Goal: Task Accomplishment & Management: Manage account settings

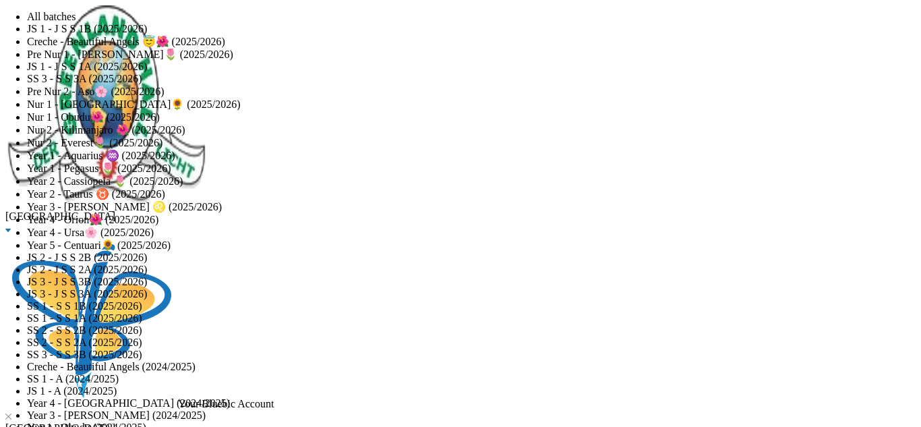
drag, startPoint x: 285, startPoint y: 105, endPoint x: 116, endPoint y: 118, distance: 169.0
click at [171, 251] on span "Year 5 - Centuari🌻 (2025/2026)" at bounding box center [99, 244] width 144 height 11
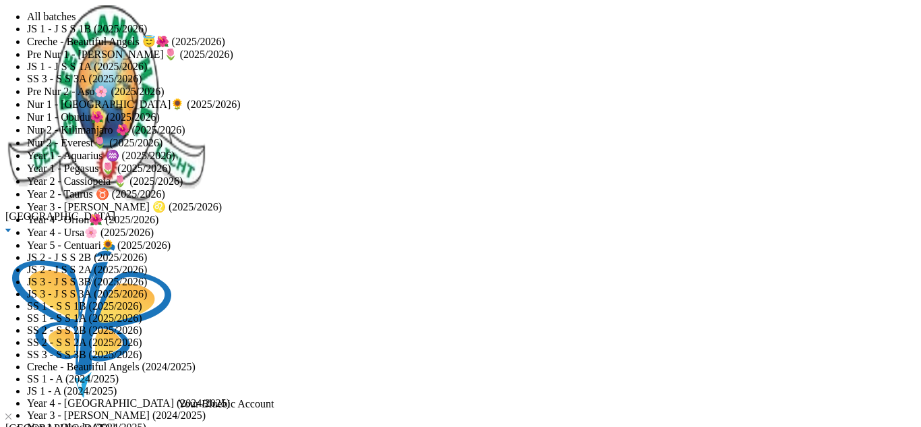
checkbox input "true"
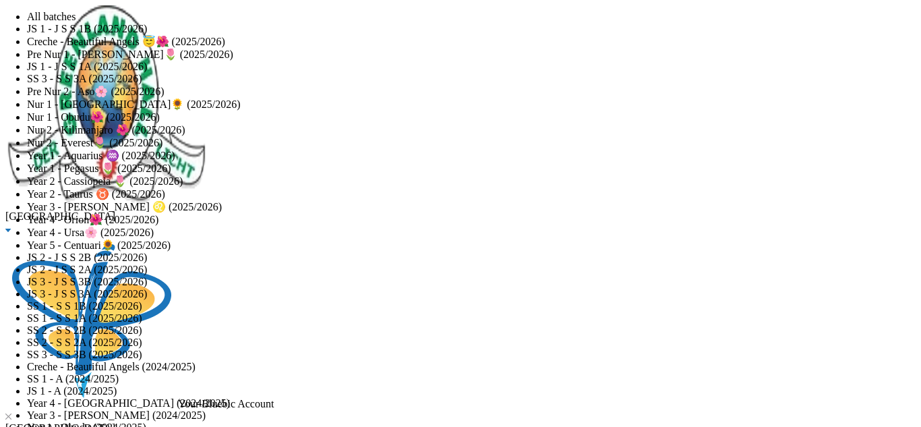
checkbox input "true"
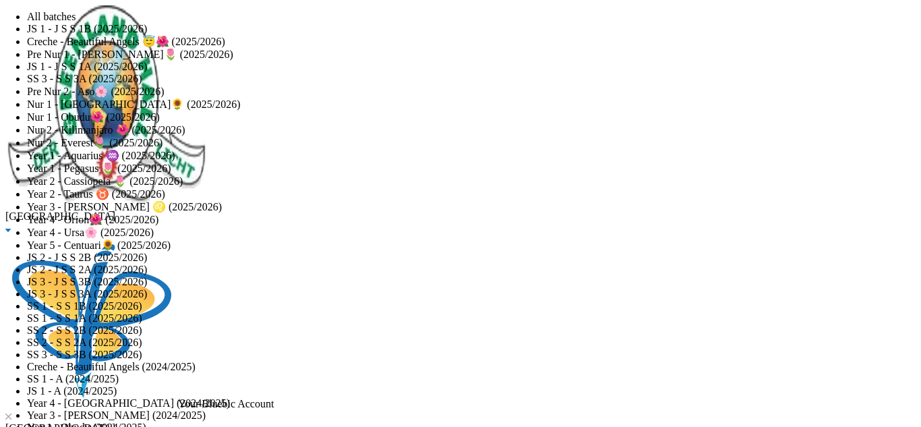
checkbox input "true"
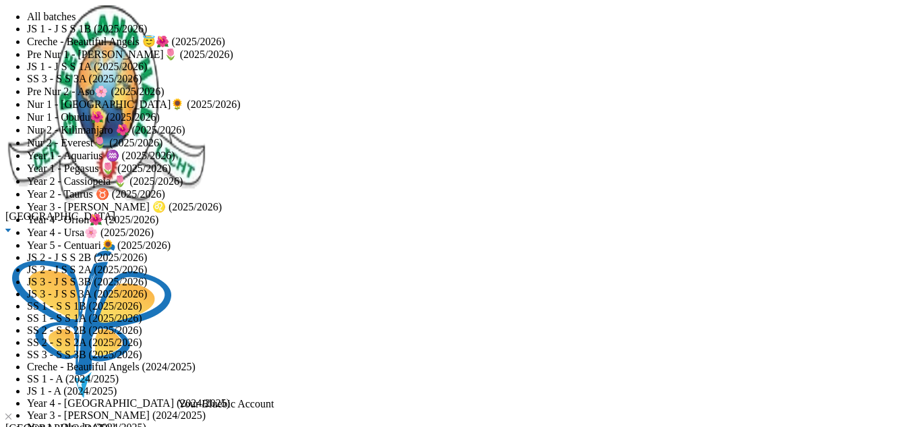
checkbox input "true"
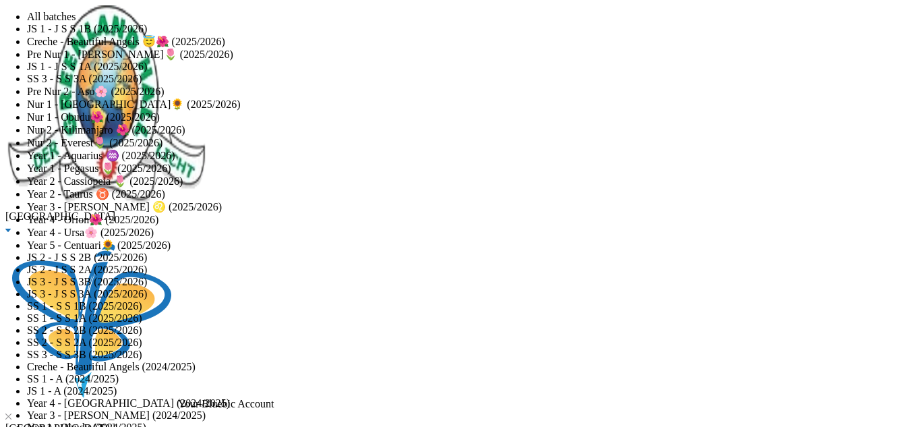
checkbox input "true"
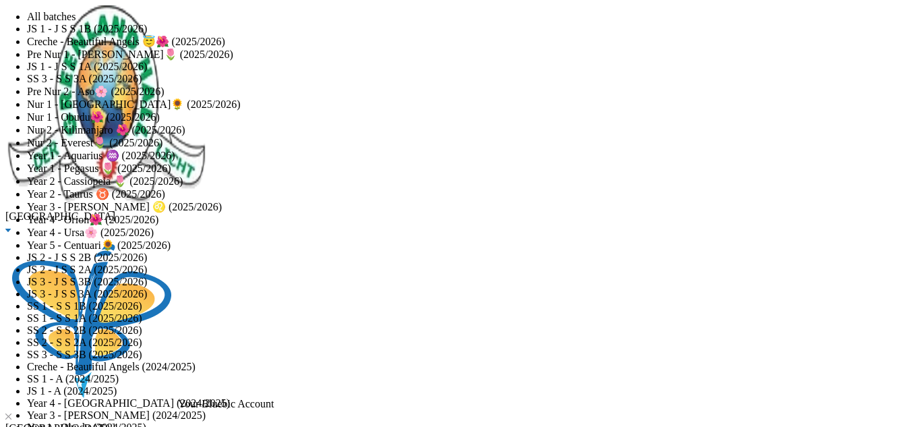
checkbox input "true"
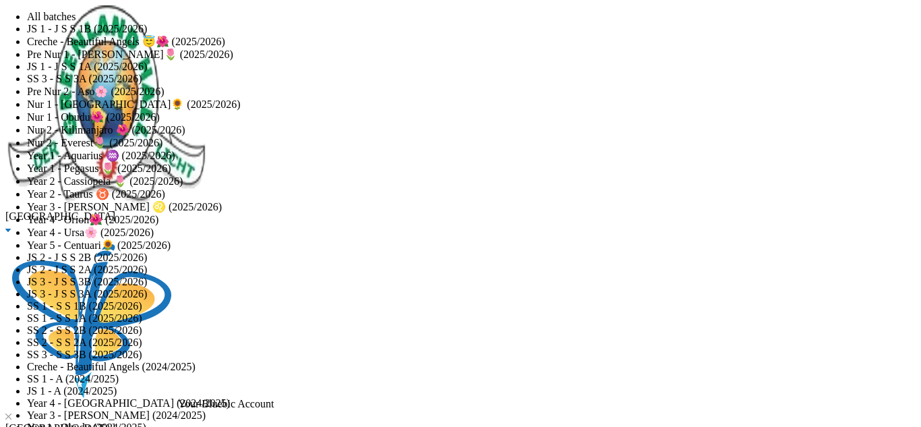
checkbox input "true"
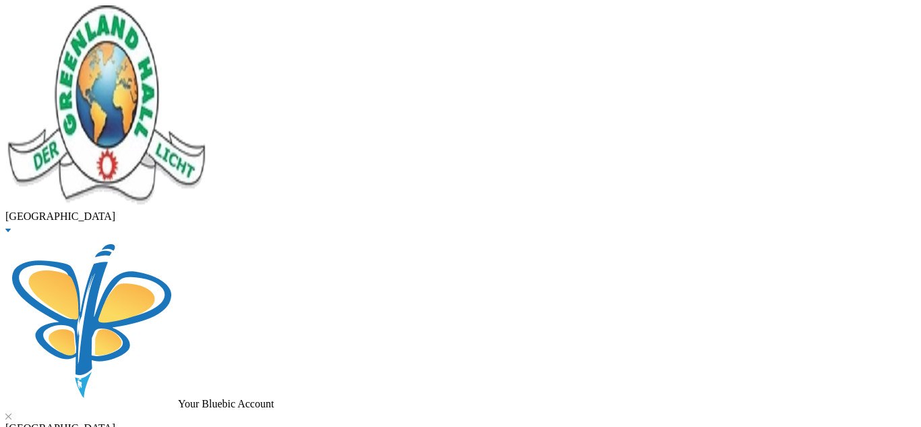
drag, startPoint x: 910, startPoint y: 109, endPoint x: 911, endPoint y: 157, distance: 47.9
checkbox input "true"
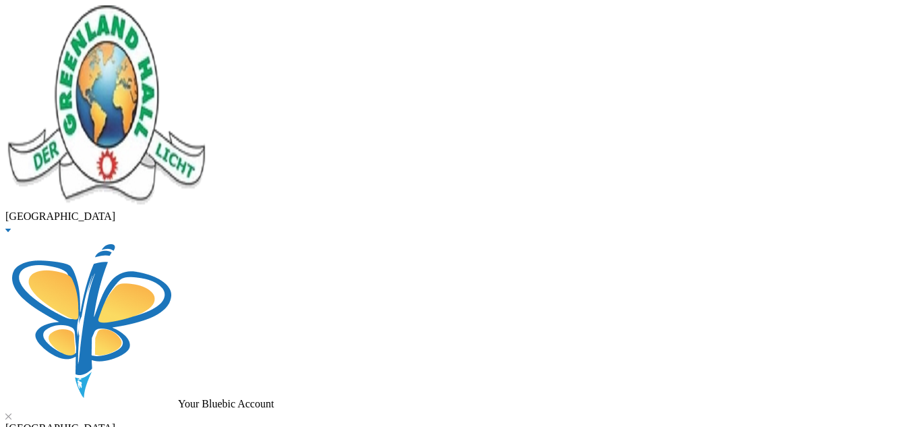
scroll to position [456, 0]
checkbox input "true"
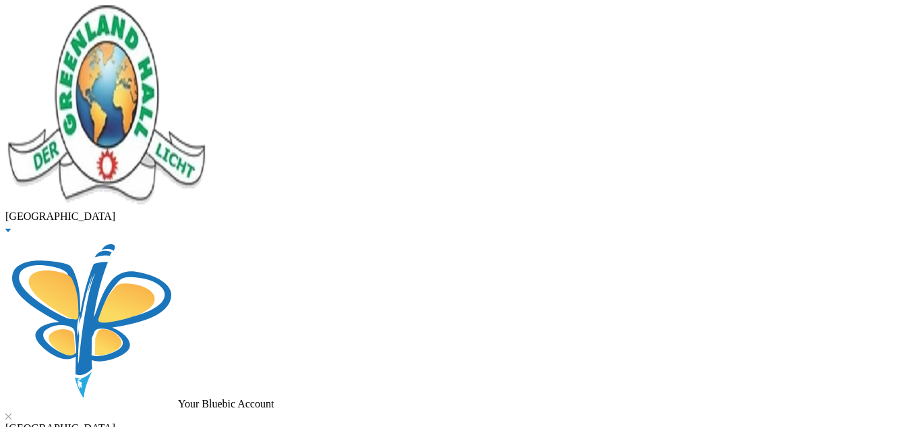
checkbox input "true"
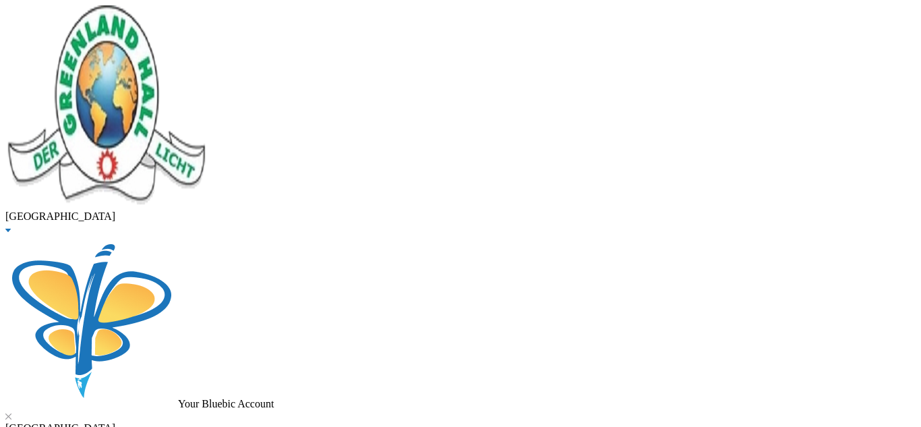
checkbox input "true"
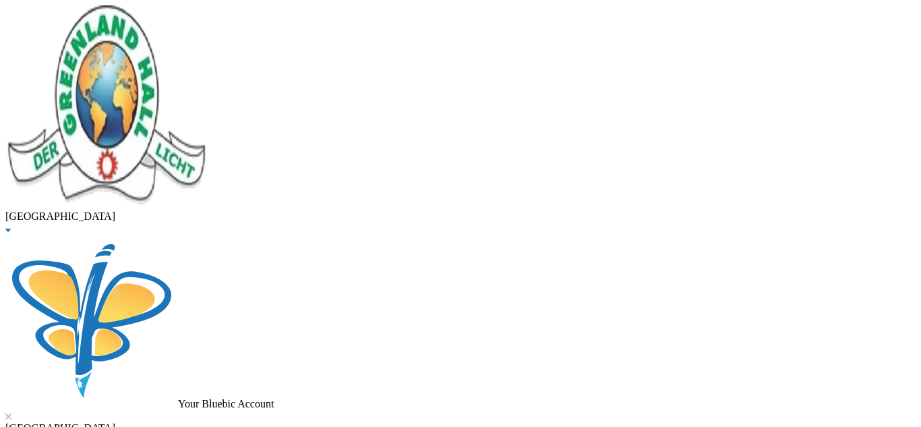
checkbox input "true"
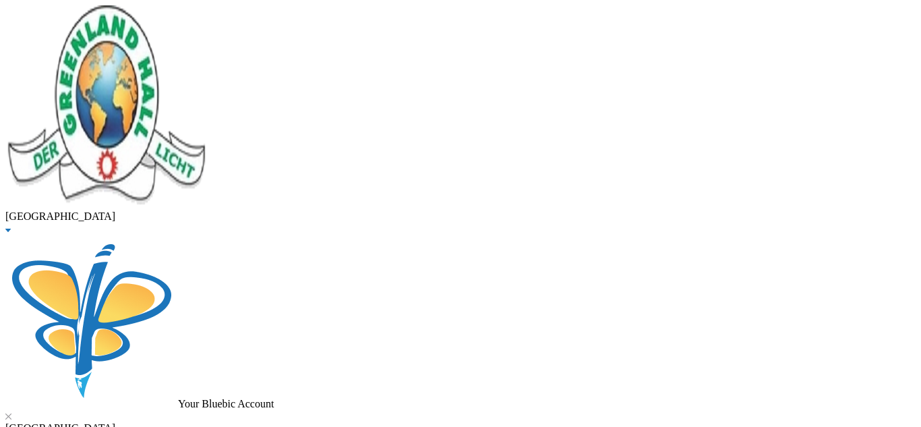
checkbox input "true"
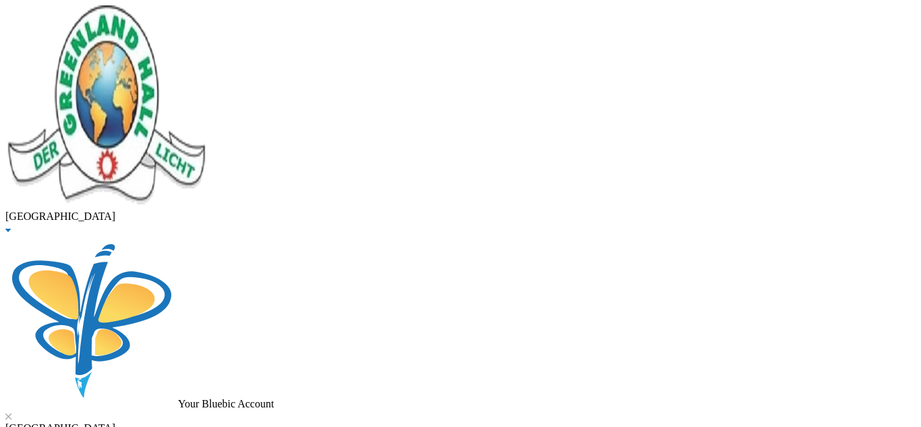
scroll to position [150, 0]
checkbox input "true"
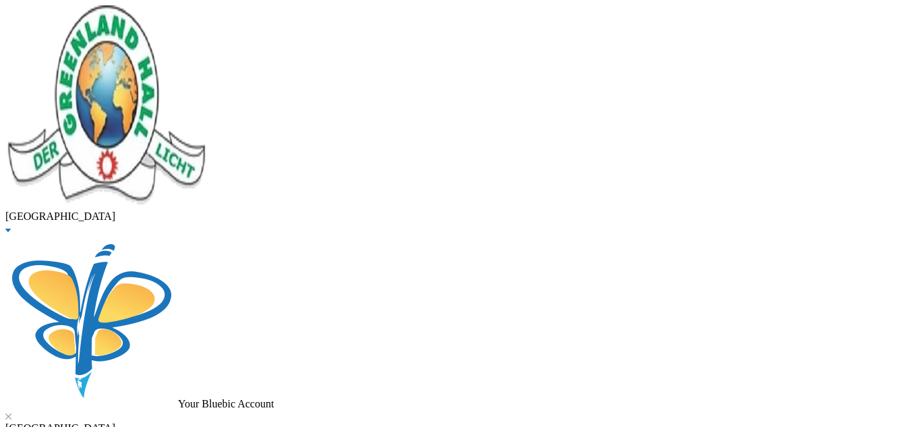
checkbox input "true"
checkbox input "false"
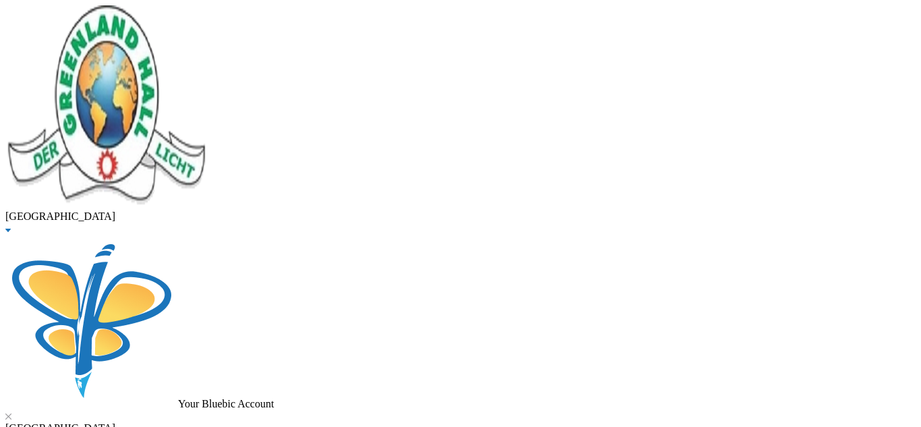
scroll to position [105, 0]
